Goal: Transaction & Acquisition: Purchase product/service

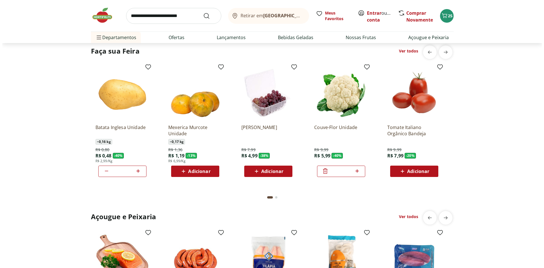
scroll to position [454, 0]
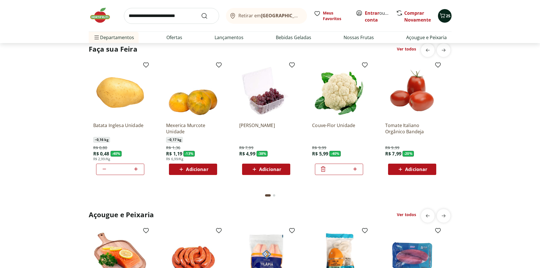
click at [446, 16] on span "25" at bounding box center [448, 15] width 5 height 5
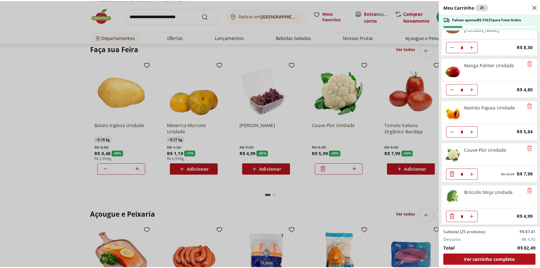
scroll to position [187, 0]
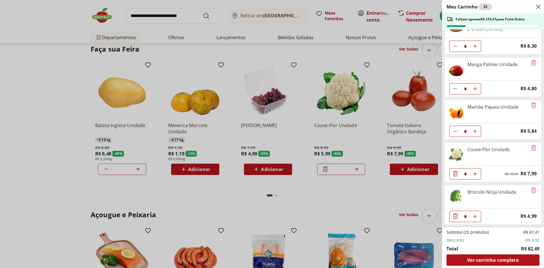
click at [338, 89] on div "Meu Carrinho 25 Faltam apenas R$ 316,51 para Frete Grátis Melancia Pedaço * Pri…" at bounding box center [272, 134] width 544 height 268
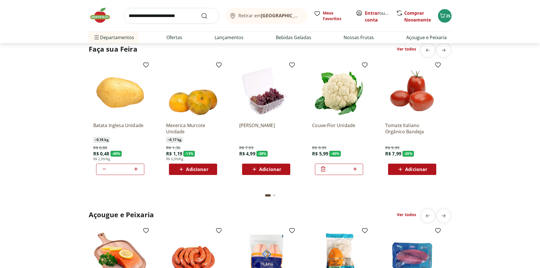
click at [341, 96] on img at bounding box center [339, 91] width 54 height 54
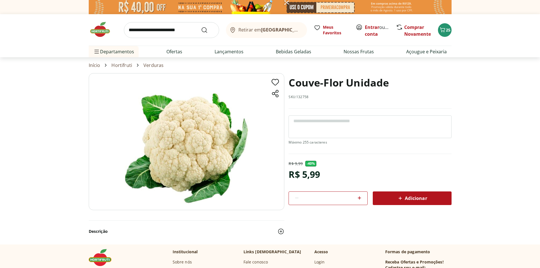
click at [407, 199] on span "Adicionar" at bounding box center [412, 198] width 30 height 7
click at [445, 29] on icon "Carrinho" at bounding box center [442, 29] width 5 height 5
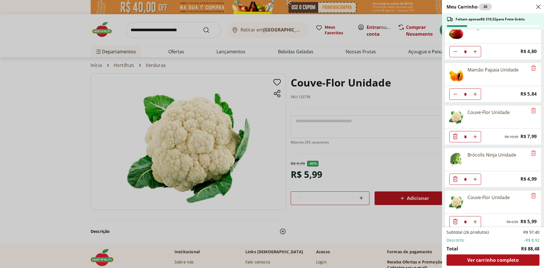
scroll to position [230, 0]
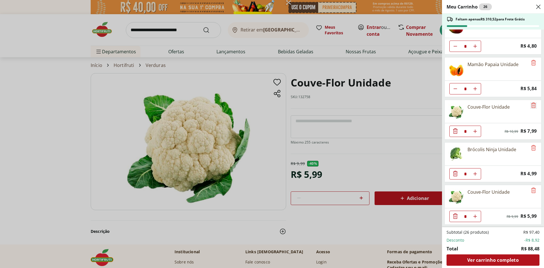
click at [531, 103] on icon "Remove" at bounding box center [534, 105] width 7 height 7
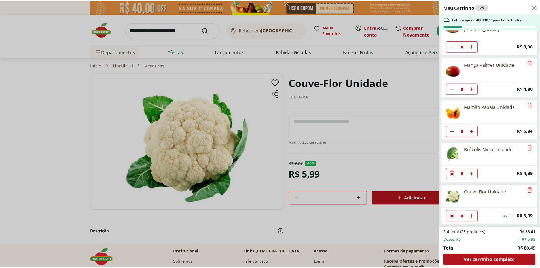
scroll to position [131, 0]
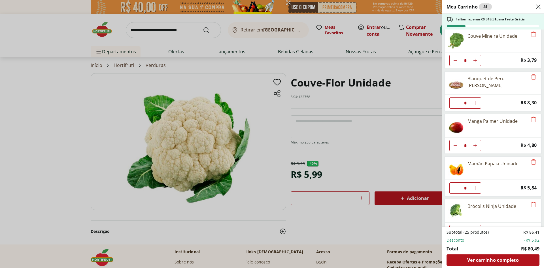
click at [259, 34] on div "Meu Carrinho 25 Faltam apenas R$ 318,51 para Frete Grátis Melancia Pedaço * Pri…" at bounding box center [272, 134] width 544 height 268
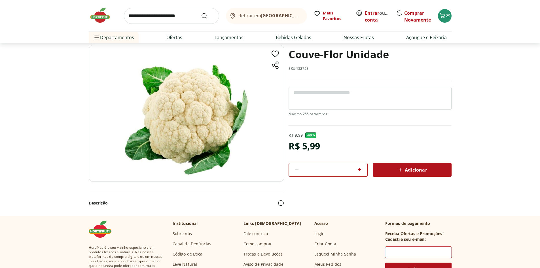
scroll to position [25, 0]
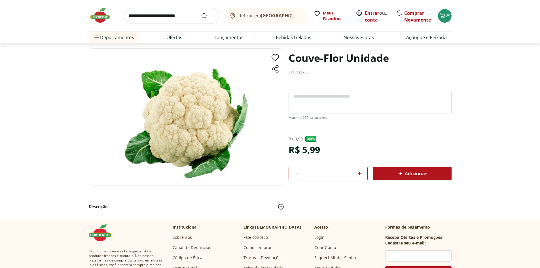
click at [371, 14] on link "Entrar" at bounding box center [372, 13] width 14 height 6
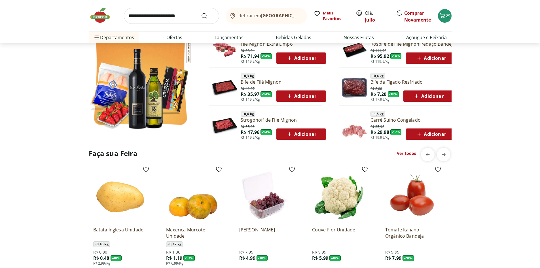
scroll to position [340, 0]
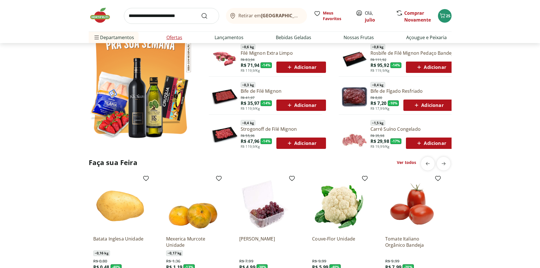
click at [171, 35] on link "Ofertas" at bounding box center [174, 37] width 16 height 7
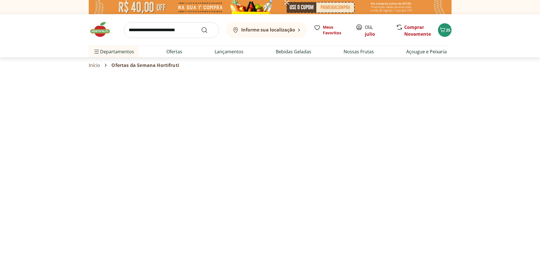
select select "**********"
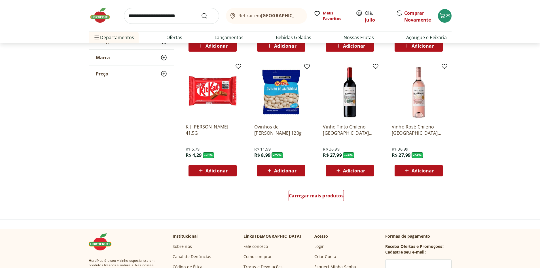
scroll to position [340, 0]
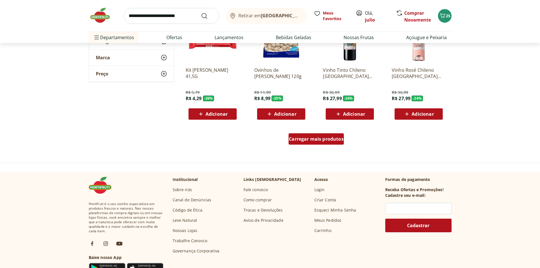
click at [316, 140] on span "Carregar mais produtos" at bounding box center [316, 139] width 55 height 5
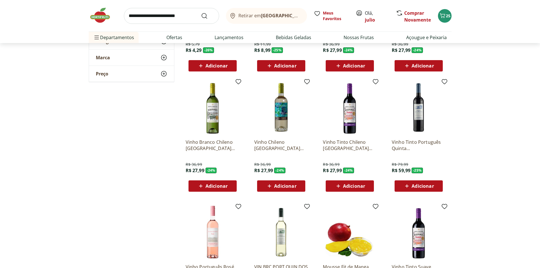
scroll to position [369, 0]
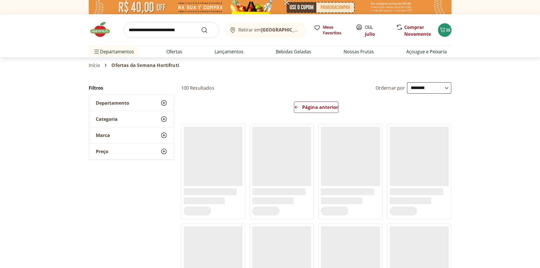
select select "**********"
